Goal: Task Accomplishment & Management: Use online tool/utility

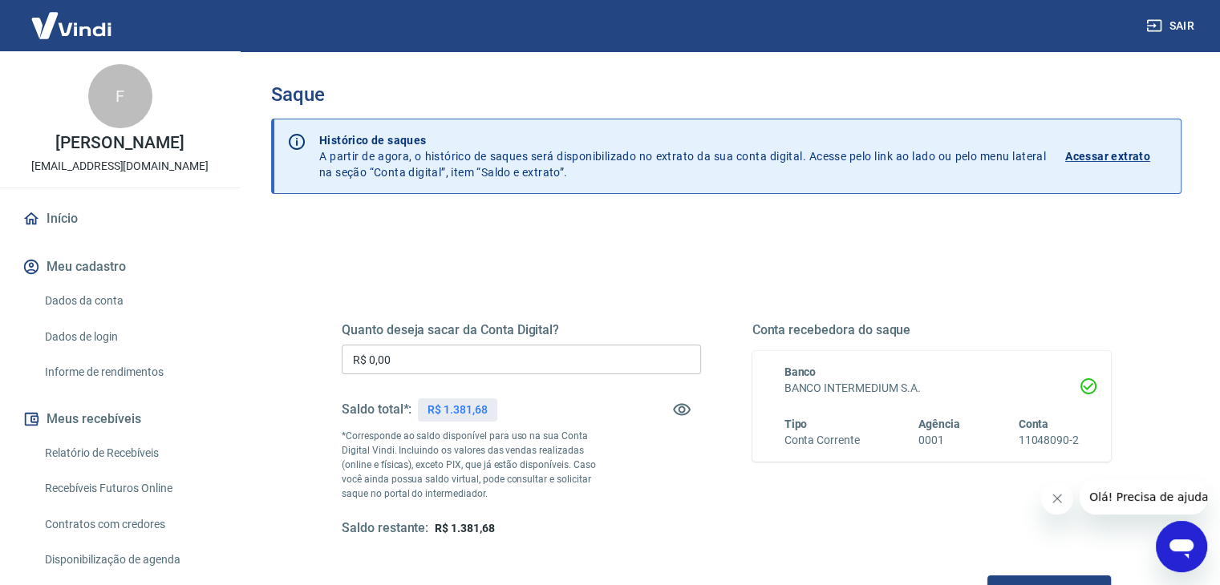
click at [394, 348] on input "R$ 0,00" at bounding box center [521, 360] width 359 height 30
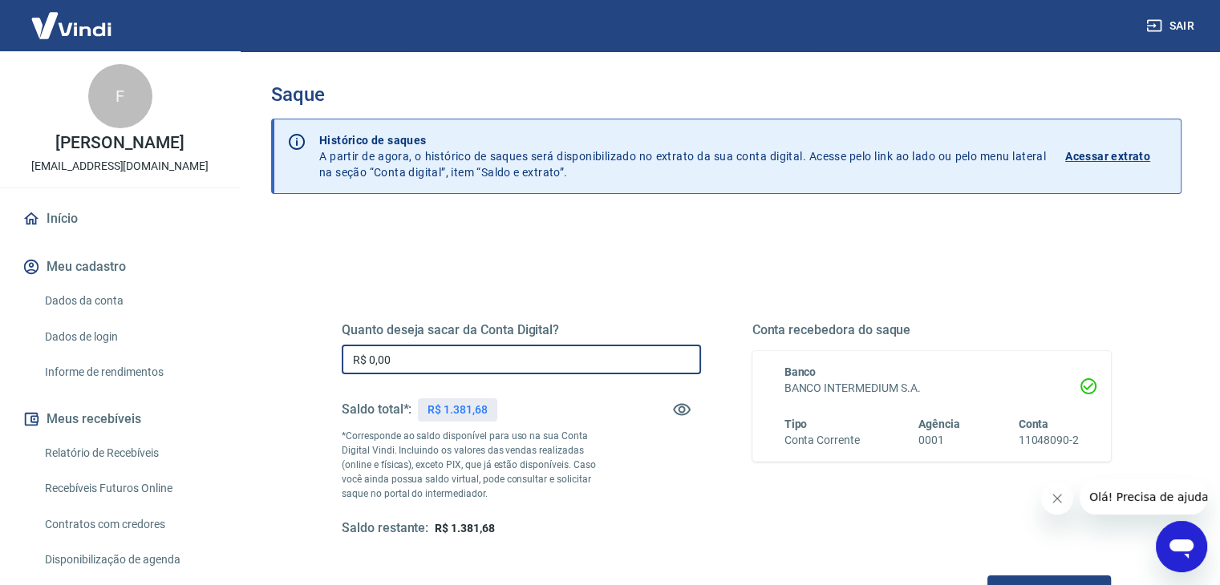
click at [384, 359] on input "R$ 0,00" at bounding box center [521, 360] width 359 height 30
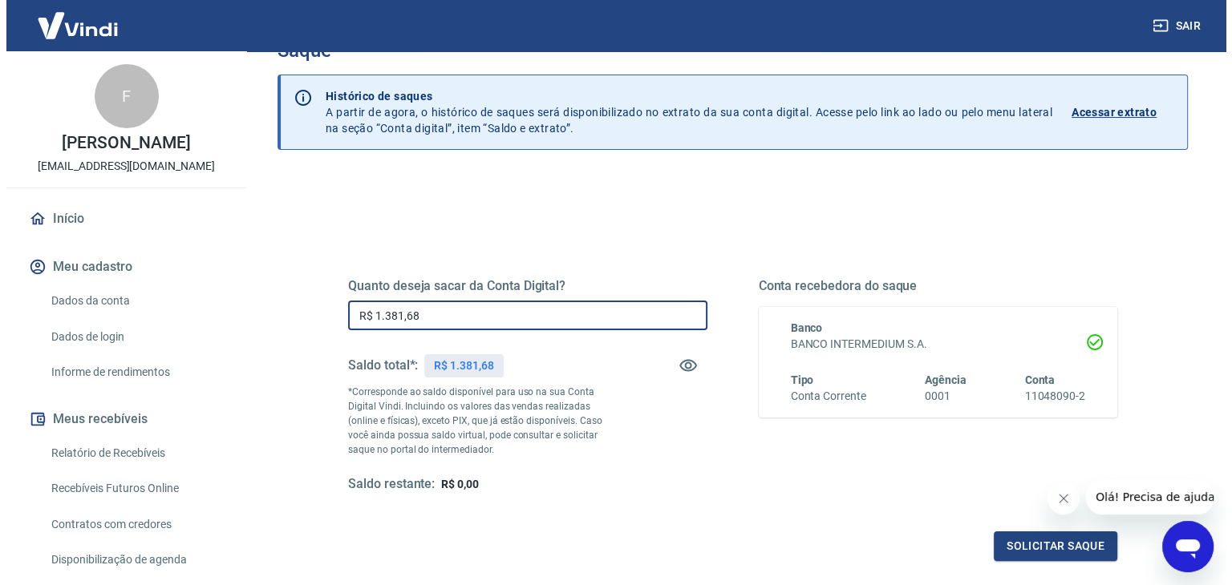
scroll to position [80, 0]
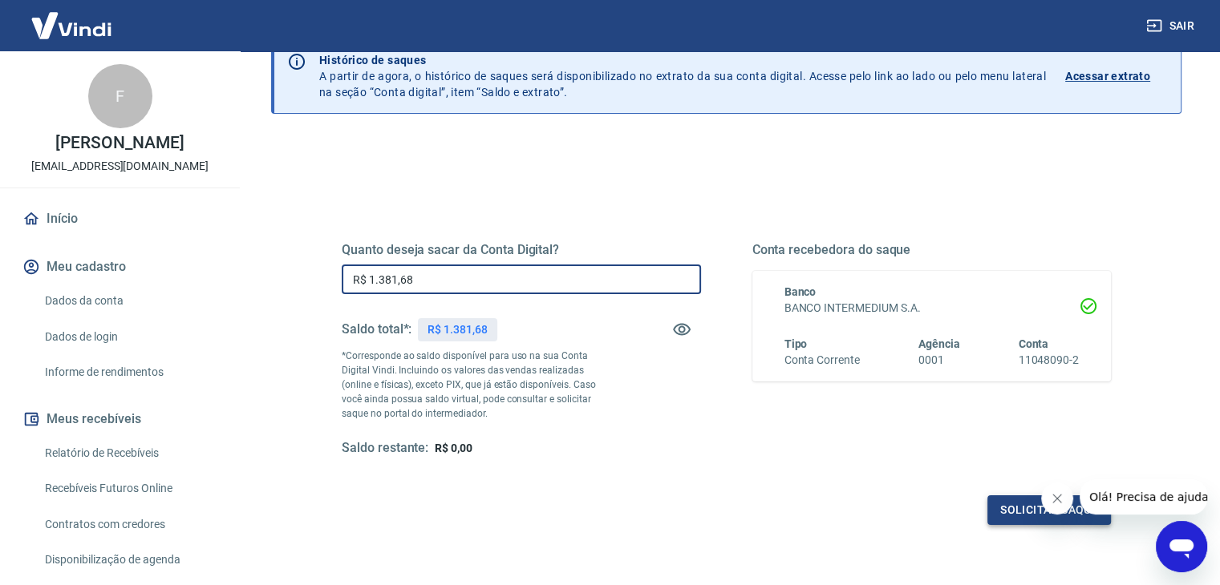
type input "R$ 1.381,68"
click at [1010, 508] on button "Solicitar saque" at bounding box center [1048, 511] width 123 height 30
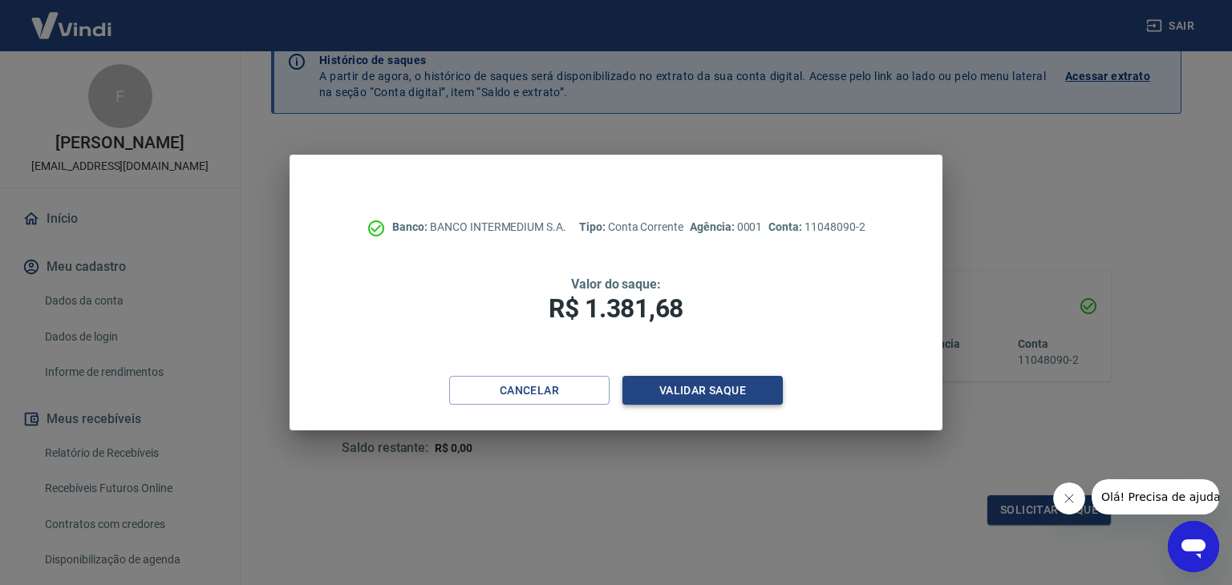
click at [684, 392] on button "Validar saque" at bounding box center [702, 391] width 160 height 30
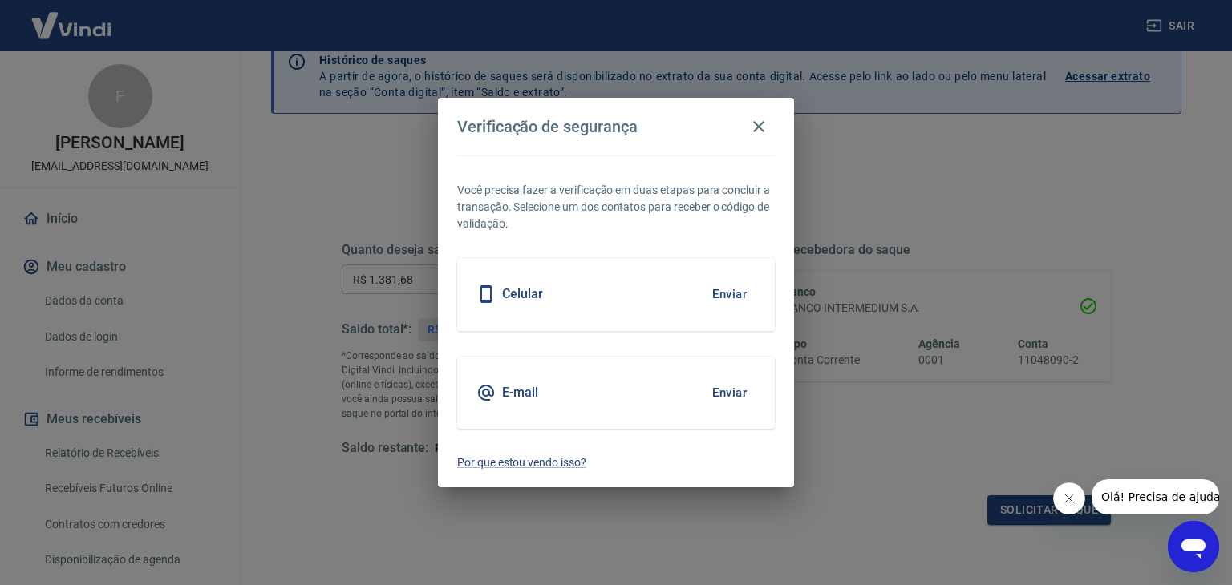
click at [738, 389] on button "Enviar" at bounding box center [729, 393] width 52 height 34
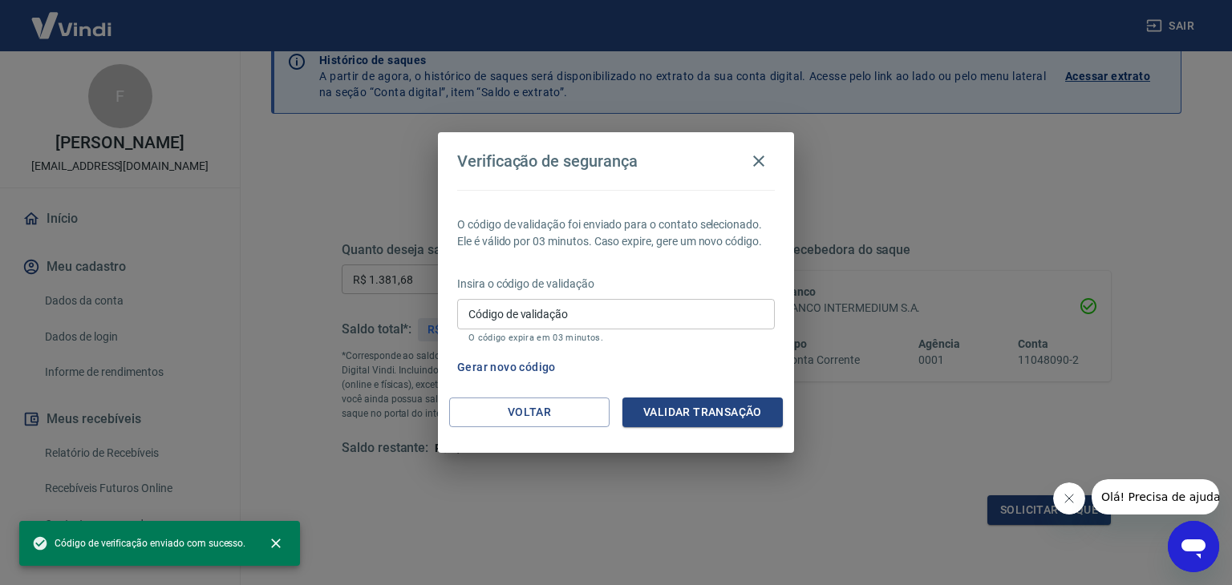
click at [687, 291] on p "Insira o código de validação" at bounding box center [616, 284] width 318 height 17
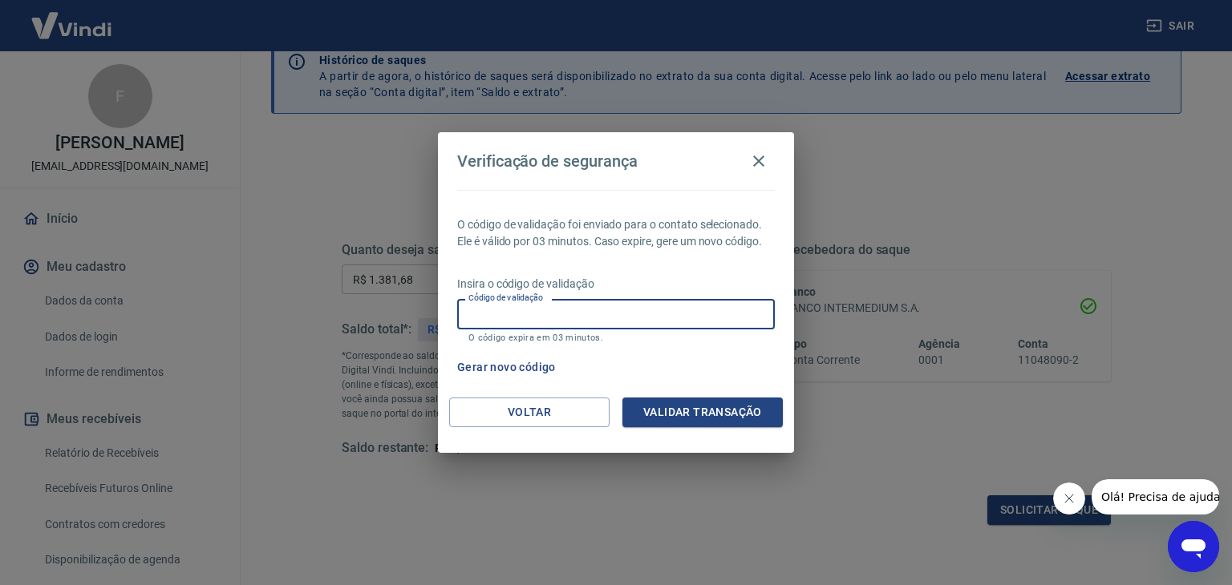
drag, startPoint x: 672, startPoint y: 307, endPoint x: 661, endPoint y: 273, distance: 36.0
click at [672, 307] on input "Código de validação" at bounding box center [616, 314] width 318 height 30
paste input "Seu código de autenticação é: 914879"
type input "Seu código de autenticação é: 914879"
click at [702, 428] on div "Voltar Validar transação" at bounding box center [616, 425] width 356 height 55
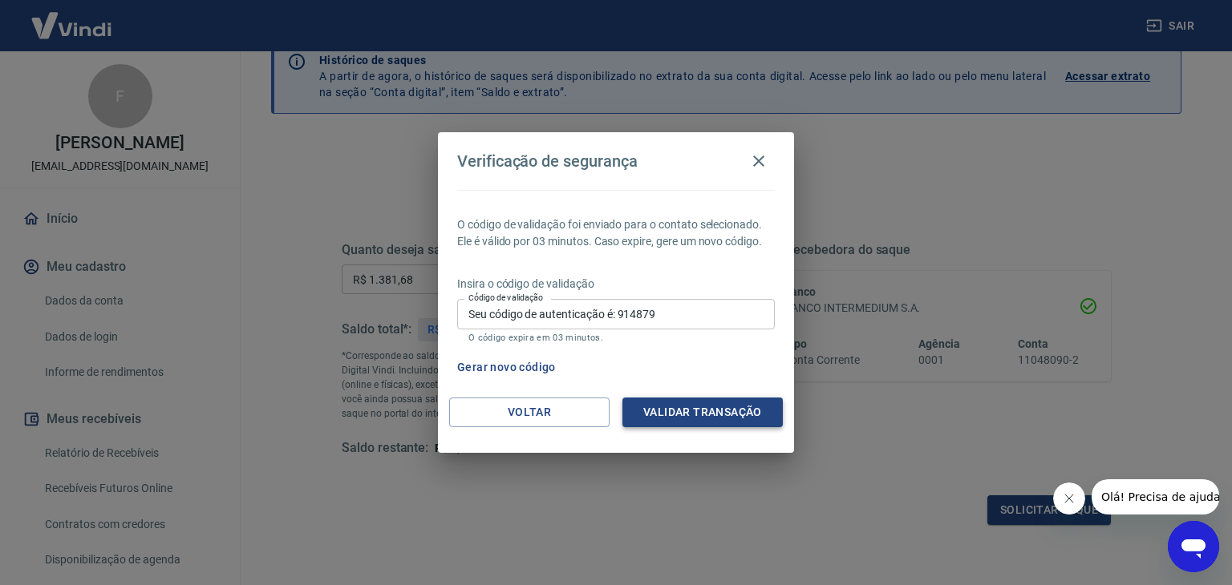
click at [715, 411] on button "Validar transação" at bounding box center [702, 413] width 160 height 30
click at [621, 315] on input "Seu código de autenticação é: 914879" at bounding box center [616, 314] width 318 height 30
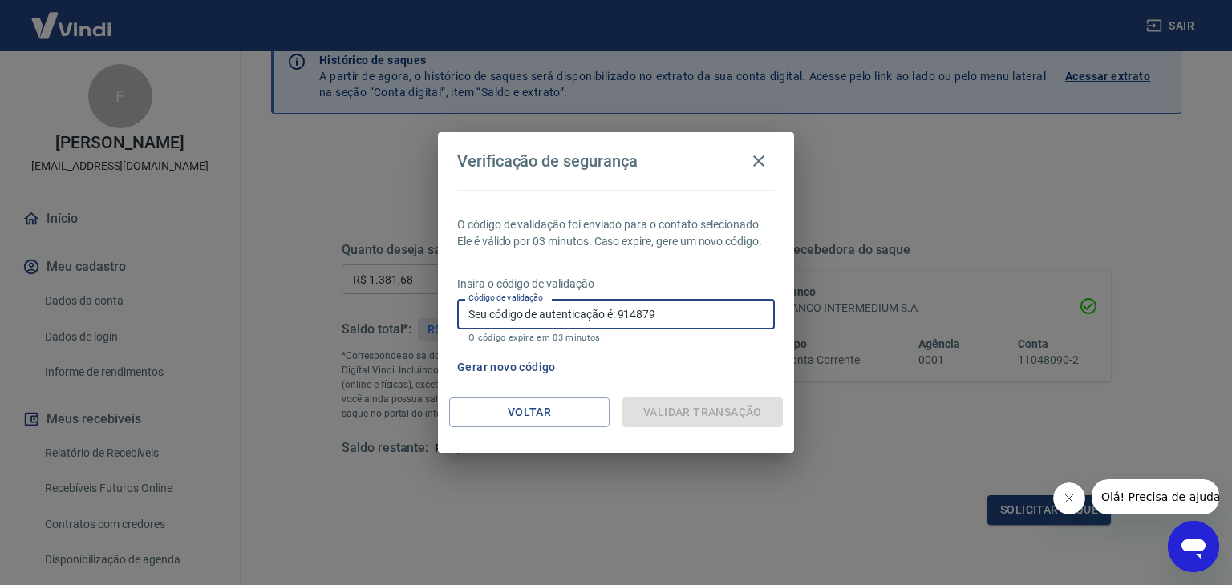
drag, startPoint x: 621, startPoint y: 315, endPoint x: 235, endPoint y: 320, distance: 386.5
click at [235, 320] on div "Verificação de segurança O código de validação foi enviado para o contato selec…" at bounding box center [616, 292] width 1232 height 585
paste input "Seu código de autenticação é: 914879"
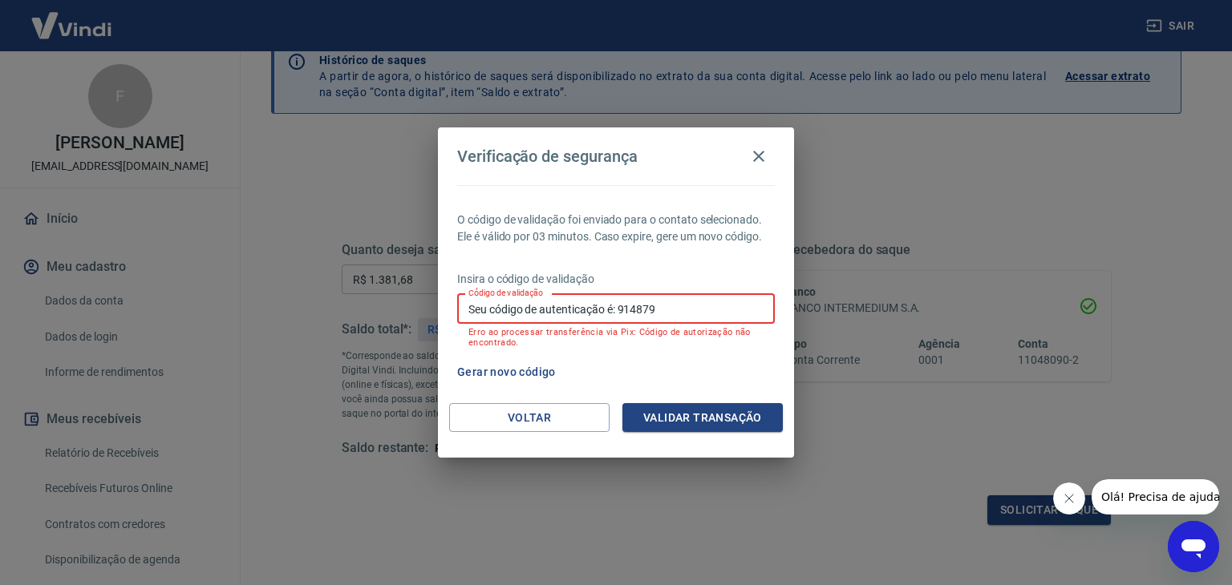
drag, startPoint x: 617, startPoint y: 305, endPoint x: 168, endPoint y: 325, distance: 449.4
click at [168, 325] on div "Verificação de segurança O código de validação foi enviado para o contato selec…" at bounding box center [616, 292] width 1232 height 585
type input "914879"
click at [678, 430] on button "Validar transação" at bounding box center [702, 418] width 160 height 30
